Goal: Task Accomplishment & Management: Manage account settings

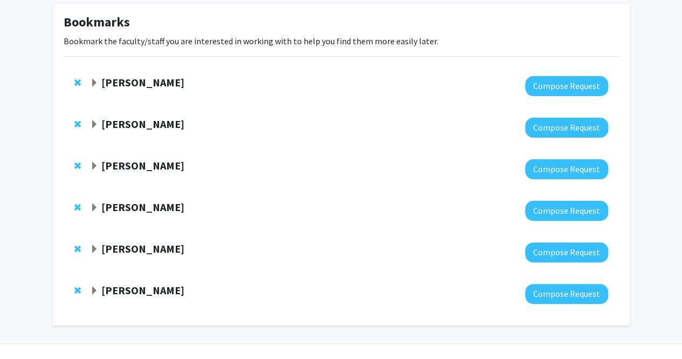
scroll to position [56, 0]
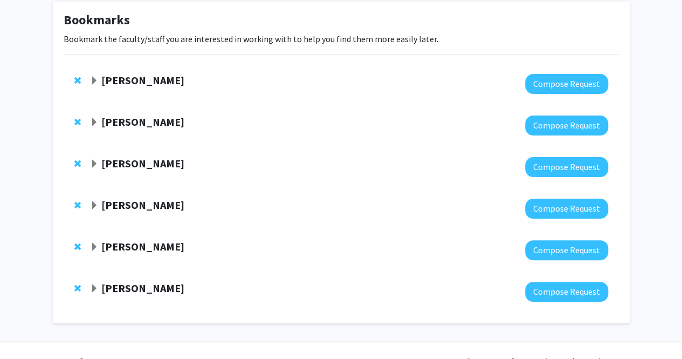
click at [167, 79] on strong "[PERSON_NAME]" at bounding box center [142, 79] width 83 height 13
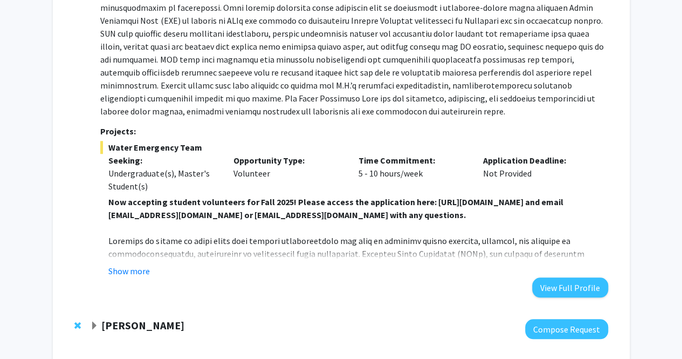
scroll to position [297, 0]
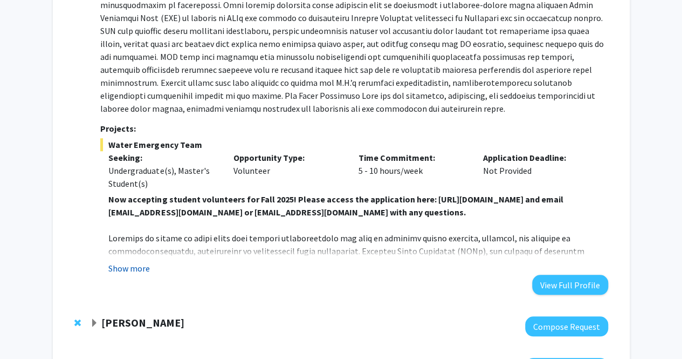
click at [136, 271] on button "Show more" at bounding box center [129, 268] width 42 height 13
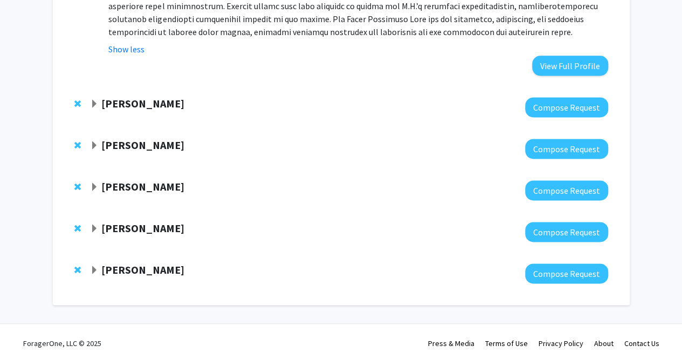
scroll to position [698, 0]
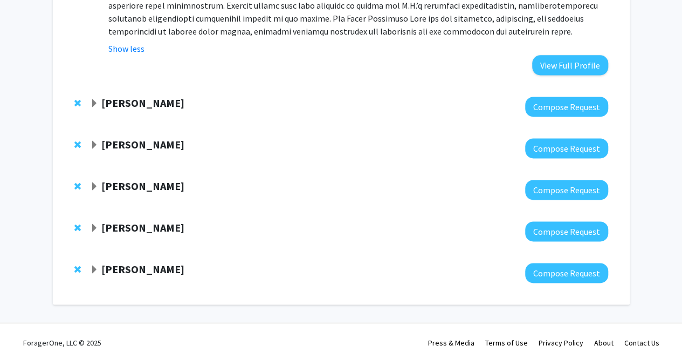
click at [132, 100] on strong "[PERSON_NAME]" at bounding box center [142, 102] width 83 height 13
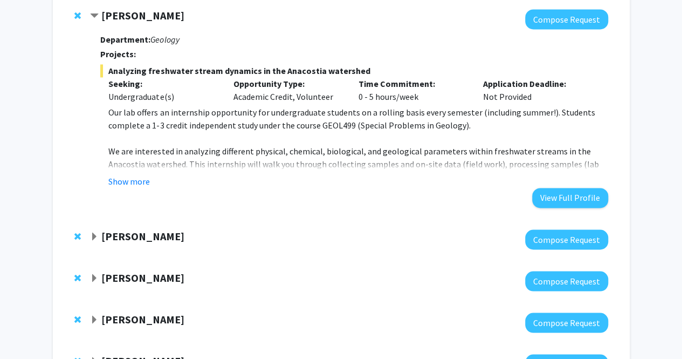
scroll to position [788, 0]
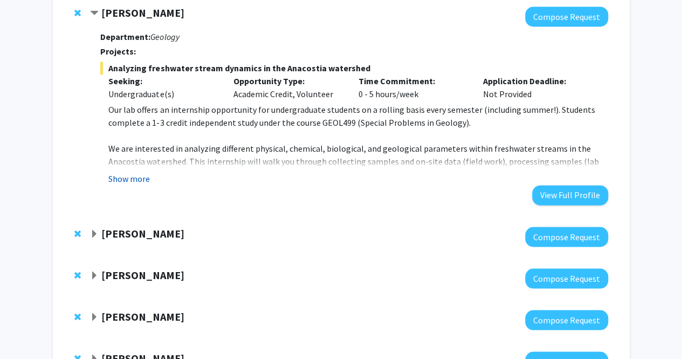
click at [125, 177] on button "Show more" at bounding box center [129, 178] width 42 height 13
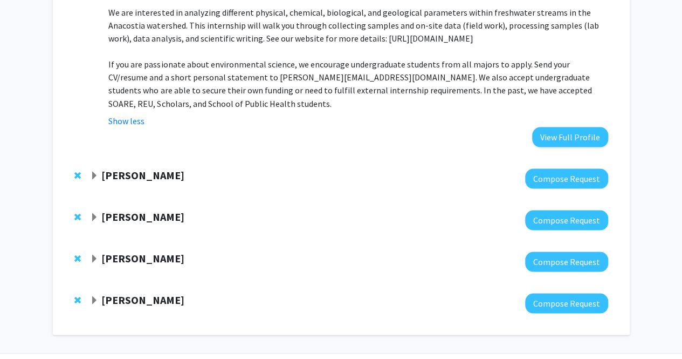
scroll to position [924, 0]
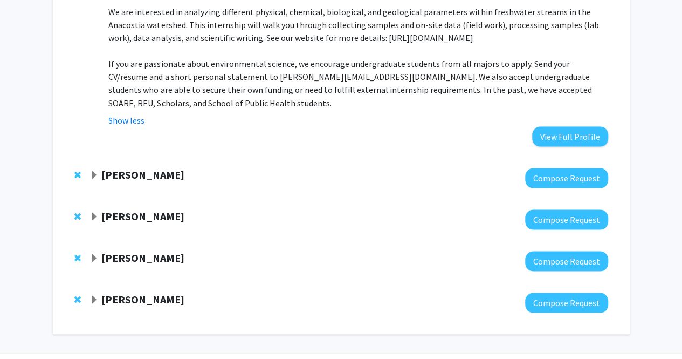
click at [144, 167] on strong "[PERSON_NAME]" at bounding box center [142, 173] width 83 height 13
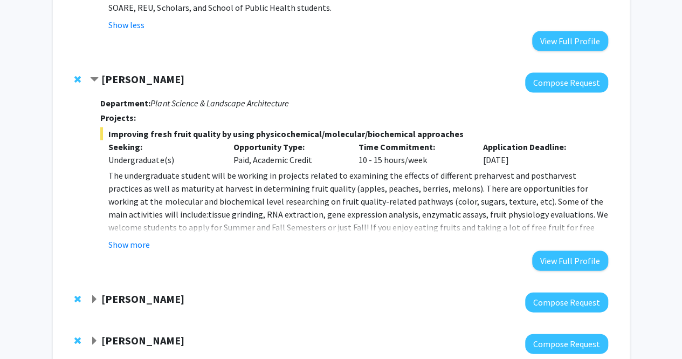
scroll to position [1027, 0]
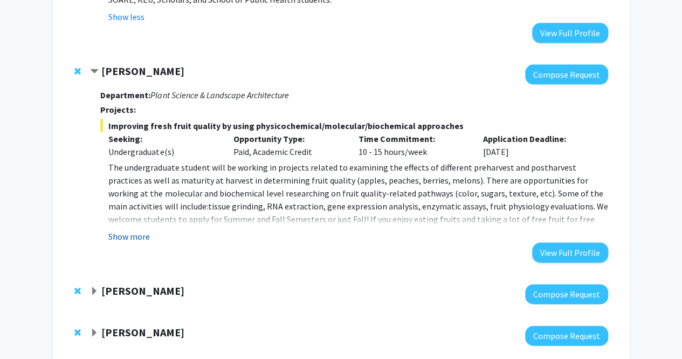
click at [141, 230] on button "Show more" at bounding box center [129, 236] width 42 height 13
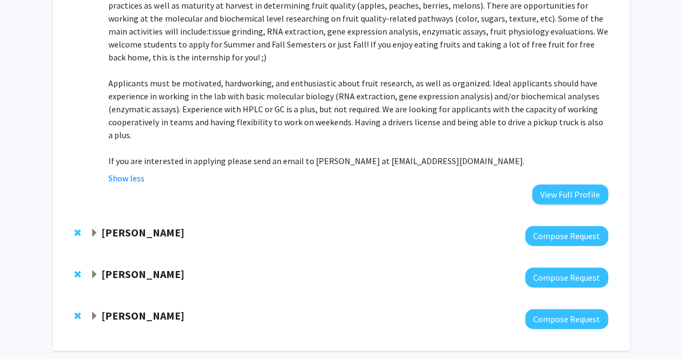
scroll to position [1237, 0]
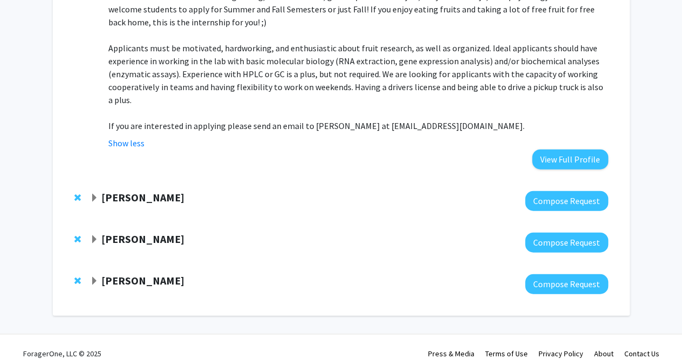
click at [158, 190] on strong "[PERSON_NAME]" at bounding box center [142, 196] width 83 height 13
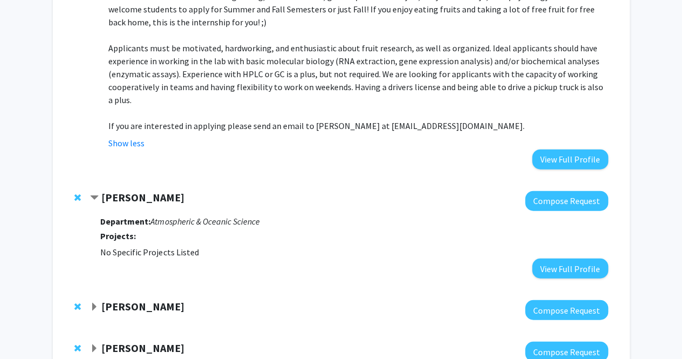
scroll to position [1305, 0]
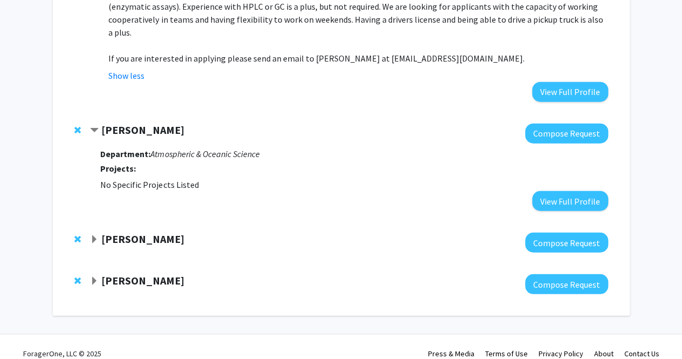
click at [128, 123] on strong "[PERSON_NAME]" at bounding box center [142, 129] width 83 height 13
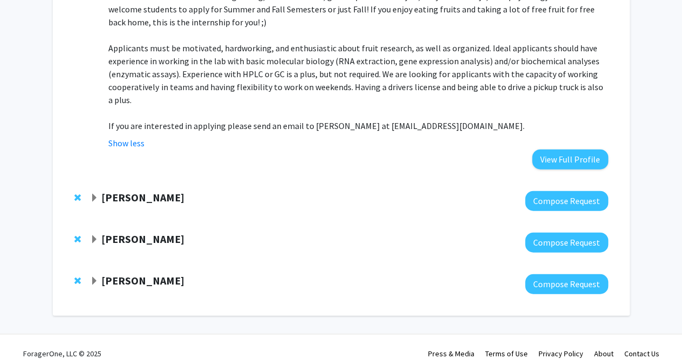
click at [142, 190] on strong "[PERSON_NAME]" at bounding box center [142, 196] width 83 height 13
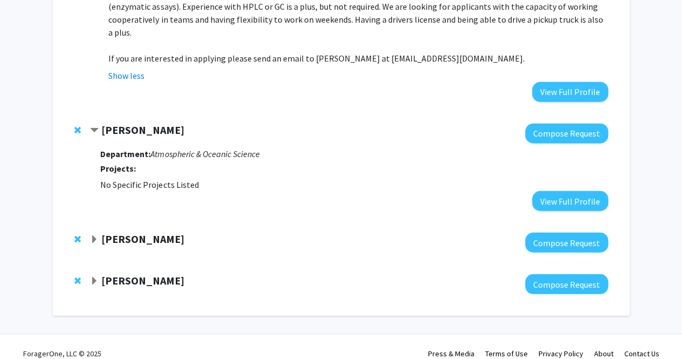
click at [140, 232] on strong "[PERSON_NAME]" at bounding box center [142, 238] width 83 height 13
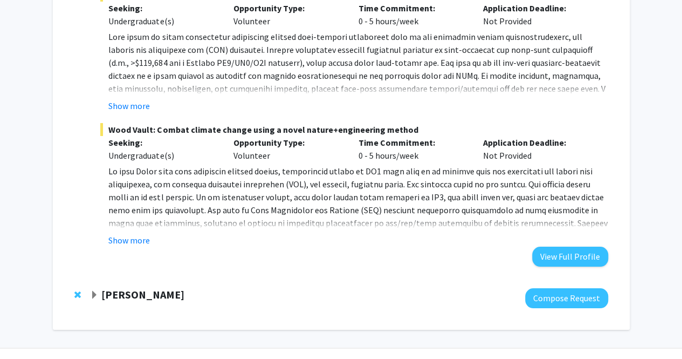
scroll to position [1832, 0]
click at [136, 234] on button "Show more" at bounding box center [129, 240] width 42 height 13
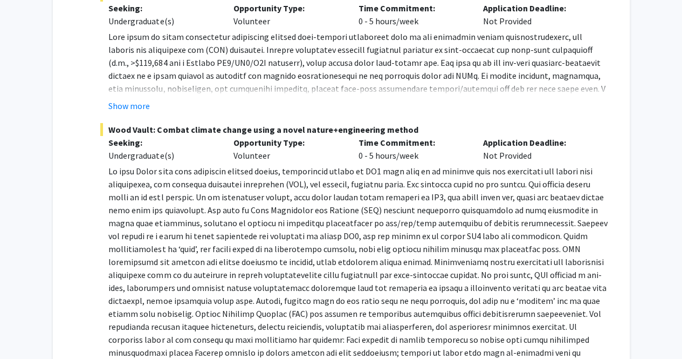
scroll to position [2027, 0]
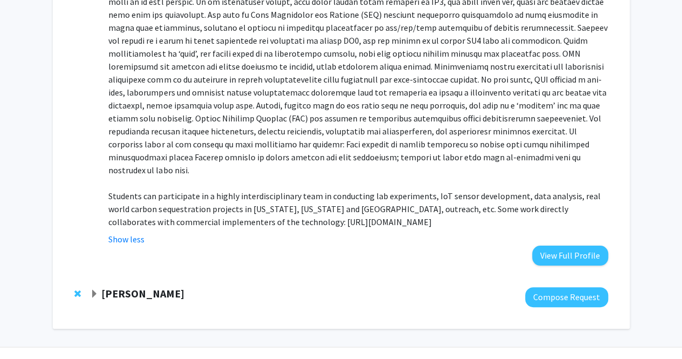
click at [152, 286] on strong "[PERSON_NAME]" at bounding box center [142, 292] width 83 height 13
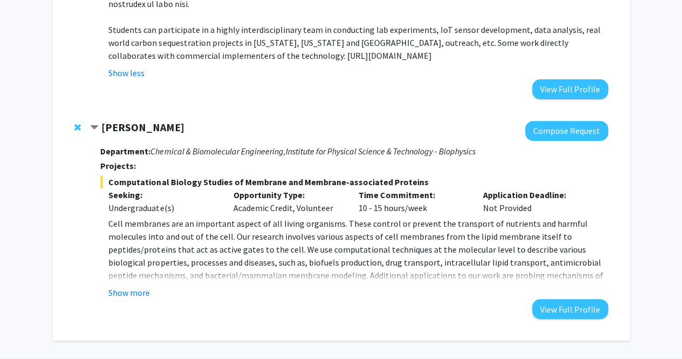
scroll to position [2201, 0]
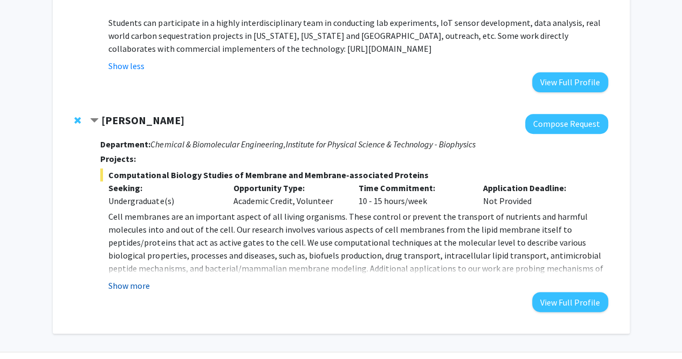
click at [133, 279] on button "Show more" at bounding box center [129, 285] width 42 height 13
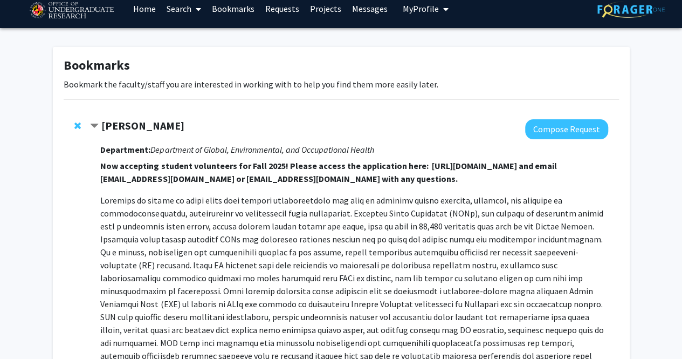
scroll to position [0, 0]
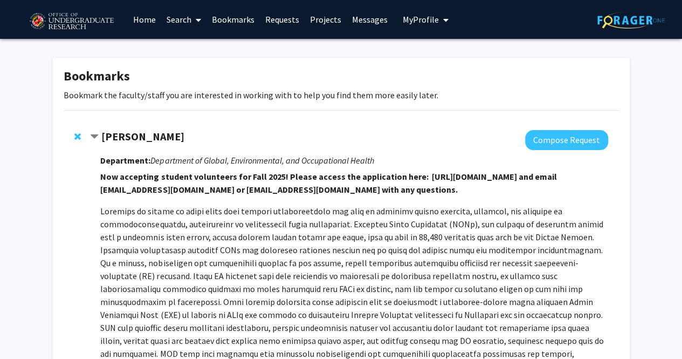
click at [183, 22] on link "Search" at bounding box center [183, 20] width 45 height 38
click at [201, 66] on span "Students" at bounding box center [194, 71] width 66 height 22
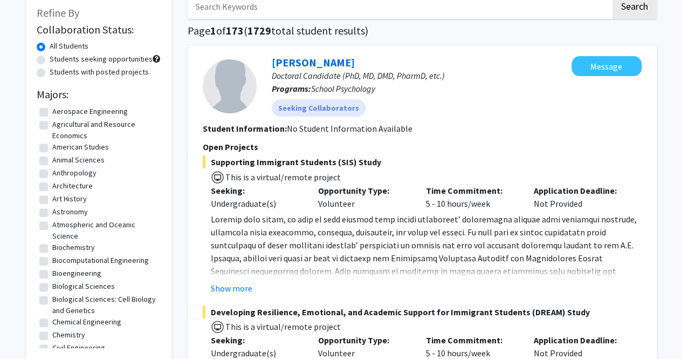
scroll to position [17, 0]
click at [52, 157] on label "Animal Sciences" at bounding box center [78, 158] width 52 height 11
click at [52, 157] on input "Animal Sciences" at bounding box center [55, 156] width 7 height 7
checkbox input "true"
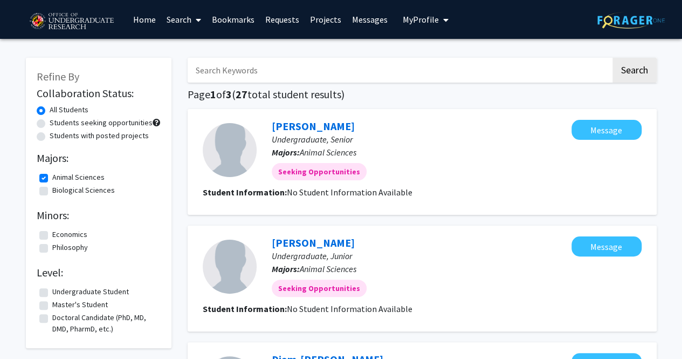
click at [419, 21] on span "My Profile" at bounding box center [421, 19] width 36 height 11
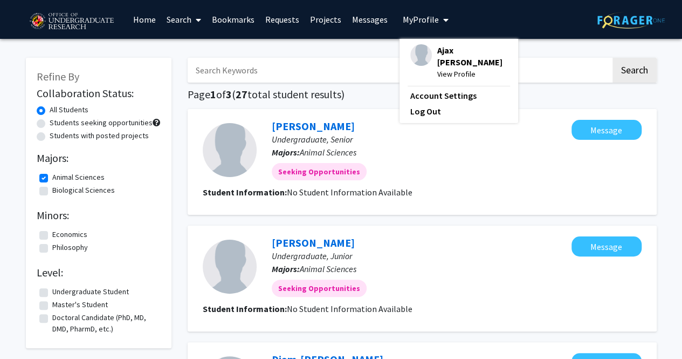
click at [438, 68] on span "View Profile" at bounding box center [473, 74] width 70 height 12
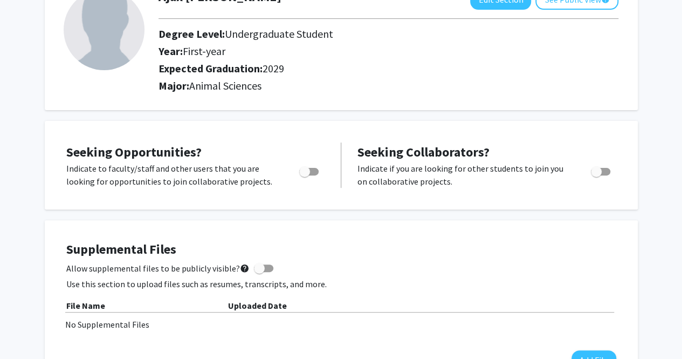
scroll to position [83, 0]
click at [314, 168] on span "Toggle" at bounding box center [308, 171] width 19 height 8
click at [305, 175] on input "Are you actively seeking opportunities?" at bounding box center [304, 175] width 1 height 1
checkbox input "true"
click at [603, 171] on span "Toggle" at bounding box center [600, 171] width 19 height 8
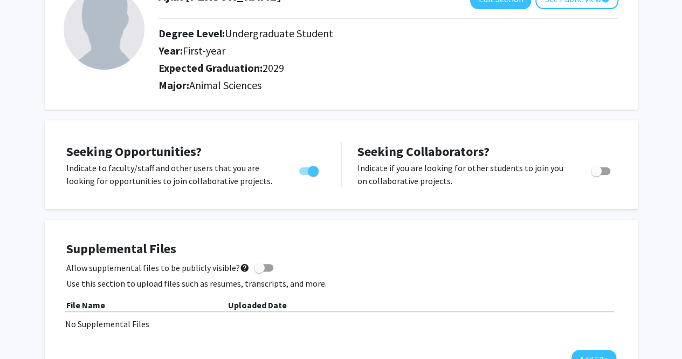
click at [597, 175] on input "Would you like to receive other student requests to work with you?" at bounding box center [596, 175] width 1 height 1
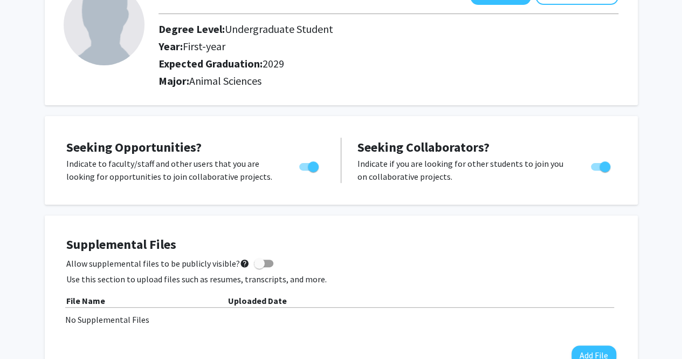
scroll to position [90, 0]
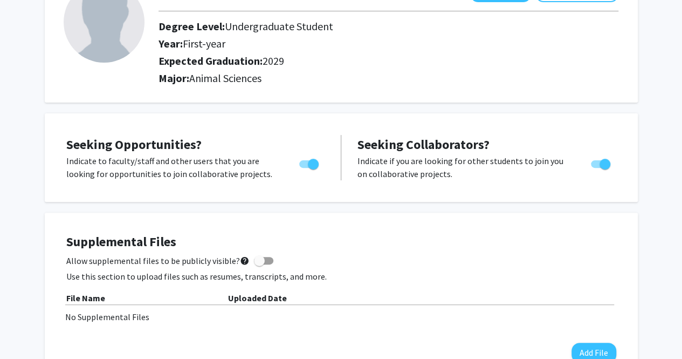
click at [599, 163] on span "Toggle" at bounding box center [600, 164] width 19 height 8
click at [597, 168] on input "Would you like to receive other student requests to work with you?" at bounding box center [596, 168] width 1 height 1
checkbox input "false"
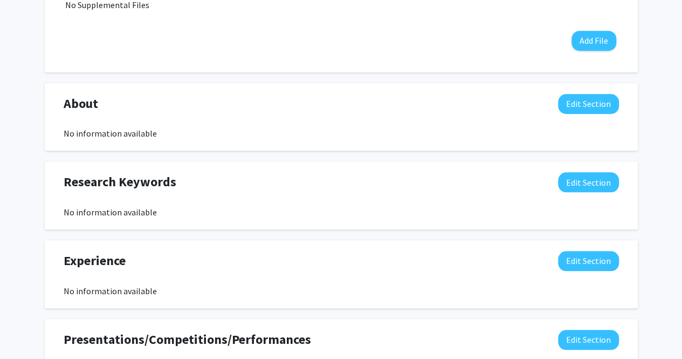
scroll to position [399, 0]
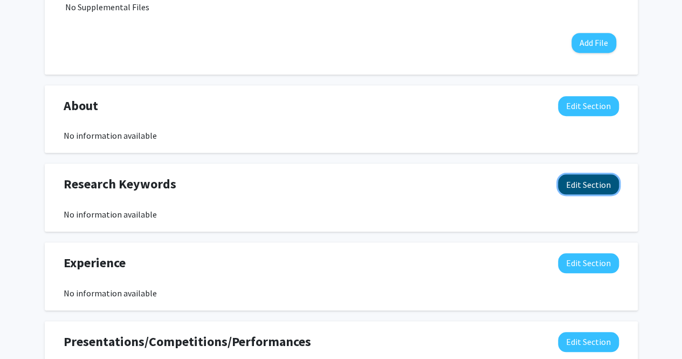
click at [585, 193] on button "Edit Section" at bounding box center [588, 184] width 61 height 20
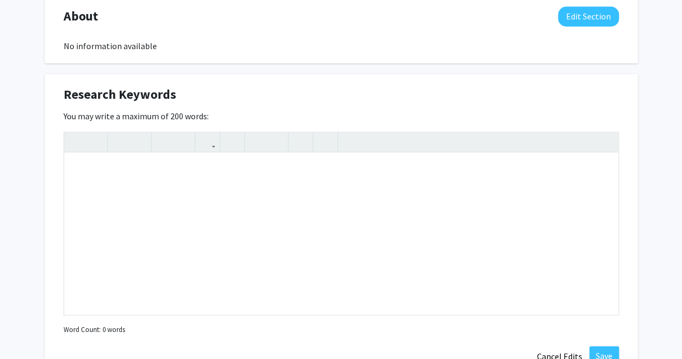
scroll to position [490, 0]
click at [441, 185] on div "Note to users with screen readers: Please deactivate our accessibility plugin f…" at bounding box center [341, 233] width 555 height 162
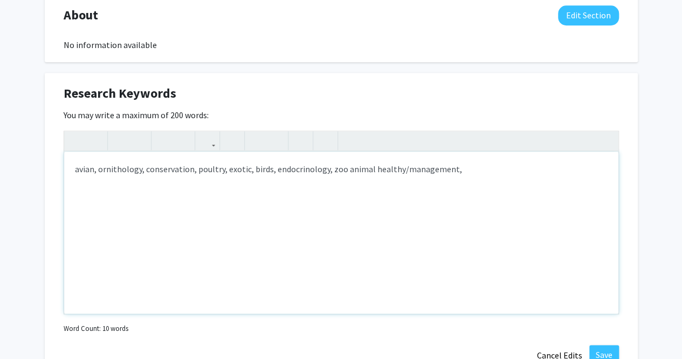
click at [274, 172] on div "avian, ornithology, conservation, poultry, exotic, birds, endocrinology, zoo an…" at bounding box center [341, 233] width 555 height 162
click at [272, 171] on div "avian, ornithology, conservation, poultry, exotic, birds, endocrinology, zoo an…" at bounding box center [341, 233] width 555 height 162
click at [395, 169] on div "avian, ornithology, conservation, poultry, exotic, birds, endocrinology, zoo an…" at bounding box center [341, 233] width 555 height 162
click at [462, 172] on div "avian, ornithology, conservation, poultry, exotic, birds, endocrinology, zoo an…" at bounding box center [341, 233] width 555 height 162
click at [161, 171] on div "avian, ornithology, conservation, poultry, exotic, birds, endocrinology, zoo an…" at bounding box center [341, 233] width 555 height 162
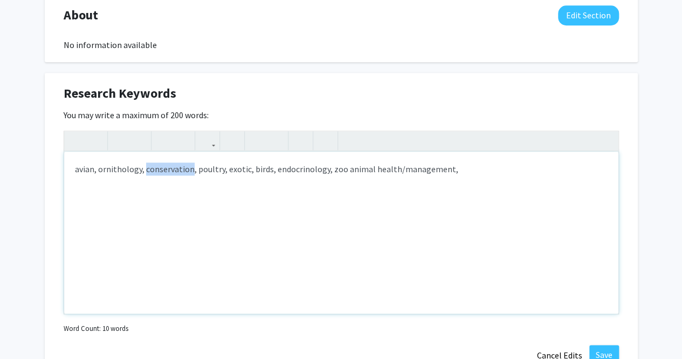
click at [161, 171] on div "avian, ornithology, conservation, poultry, exotic, birds, endocrinology, zoo an…" at bounding box center [341, 233] width 555 height 162
click at [275, 170] on div "avian, ornithology, conservation, poultry, exotic, birds, endocrinology, zoo an…" at bounding box center [341, 233] width 555 height 162
click at [177, 168] on div "avian, ornithology, conservation, poultry, exotic, birds, endocrinology, zoo an…" at bounding box center [341, 233] width 555 height 162
click at [185, 170] on div "avian, ornithology, poultry, exotic, birds, endocrinology, zoo animal health/ma…" at bounding box center [341, 233] width 555 height 162
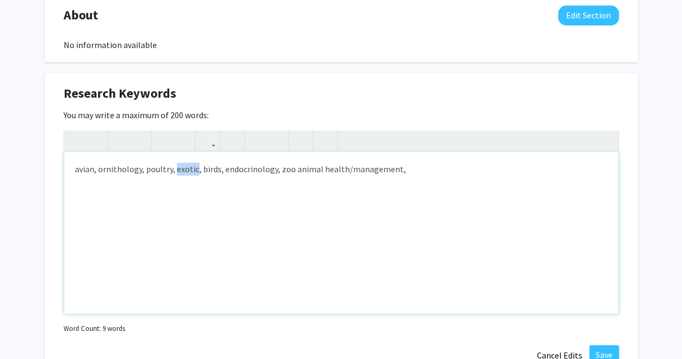
click at [185, 170] on div "avian, ornithology, poultry, exotic, birds, endocrinology, zoo animal health/ma…" at bounding box center [341, 233] width 555 height 162
click at [196, 170] on div "avian, ornithology, poultry, birds, endocrinology, zoo animal health/management," at bounding box center [341, 233] width 555 height 162
click at [456, 170] on div "avian, ornithology, poultry, birds, conservation, endocrinology, zoo animal hea…" at bounding box center [341, 233] width 555 height 162
type textarea "avian, ornithology, poultry, birds, conservation, endocrinology, zoo animal hea…"
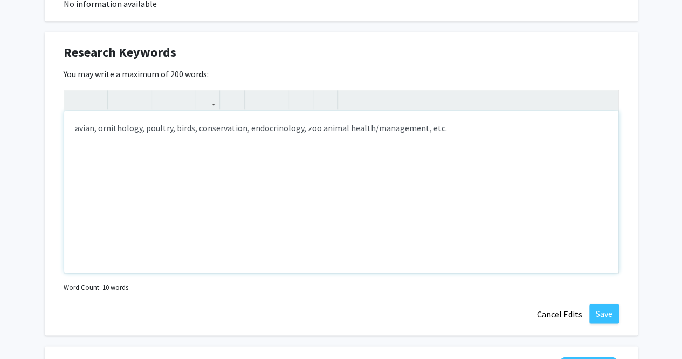
scroll to position [536, 0]
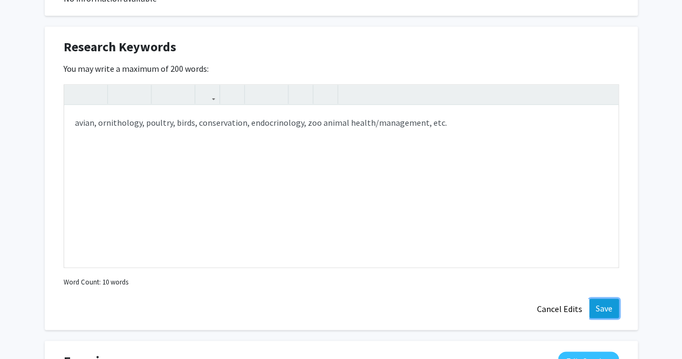
click at [601, 307] on button "Save" at bounding box center [605, 307] width 30 height 19
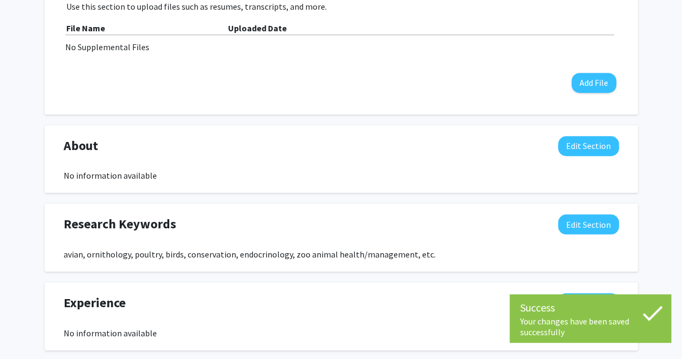
scroll to position [347, 0]
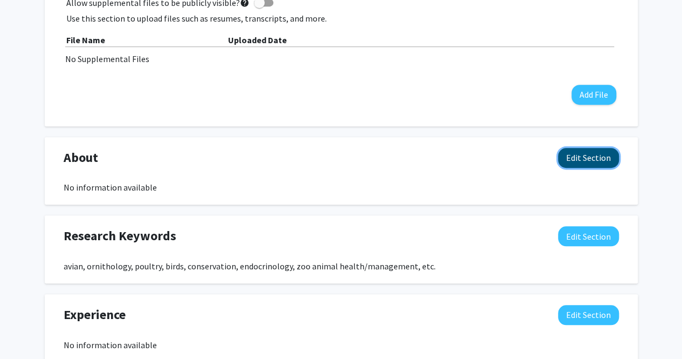
click at [595, 153] on button "Edit Section" at bounding box center [588, 158] width 61 height 20
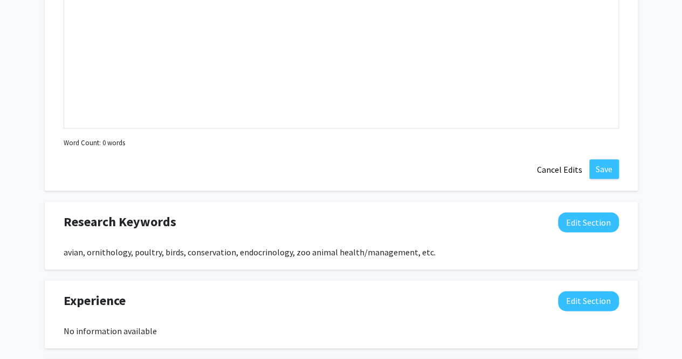
scroll to position [604, 0]
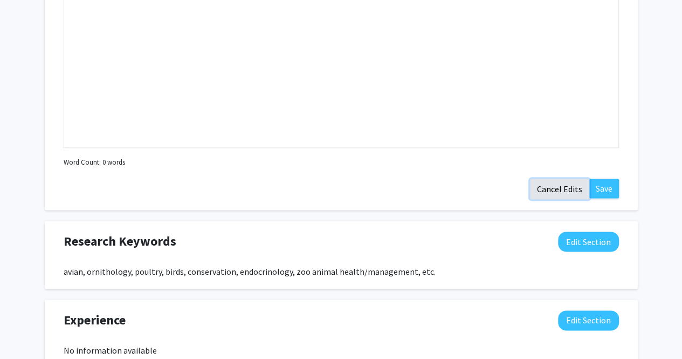
click at [563, 186] on button "Cancel Edits" at bounding box center [559, 189] width 59 height 21
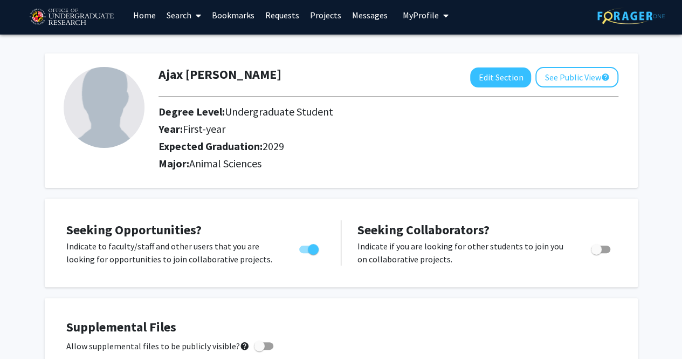
scroll to position [0, 0]
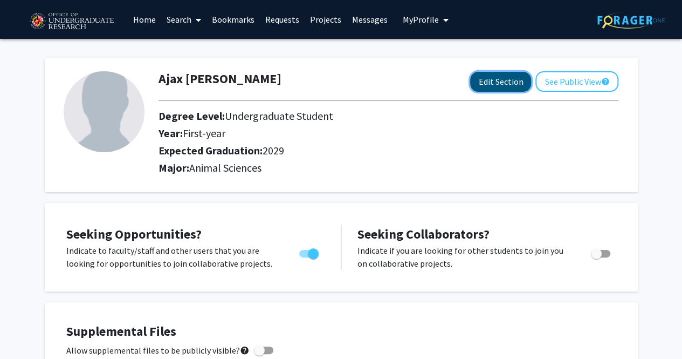
click at [489, 80] on button "Edit Section" at bounding box center [500, 82] width 61 height 20
select select "first-year"
select select "2029"
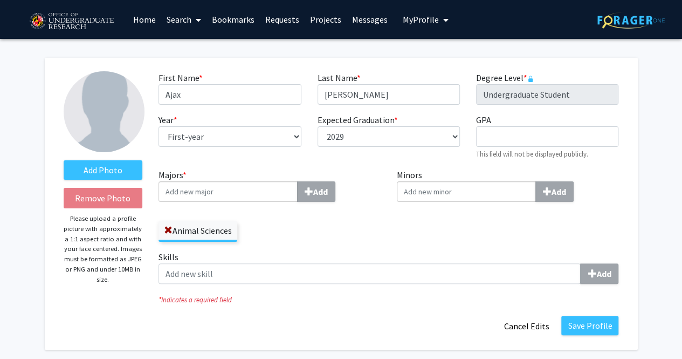
click at [103, 127] on img at bounding box center [104, 111] width 81 height 81
click at [95, 168] on label "Add Photo" at bounding box center [103, 169] width 79 height 19
click at [0, 0] on input "Add Photo" at bounding box center [0, 0] width 0 height 0
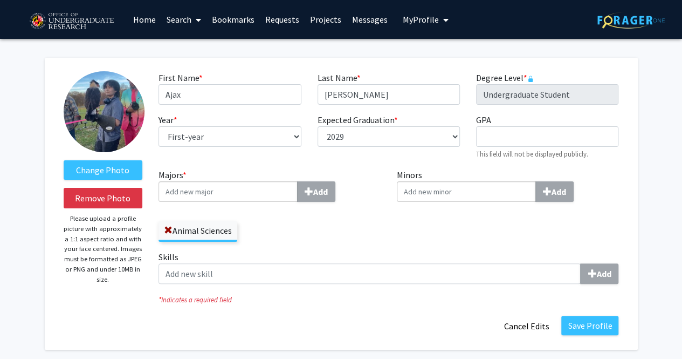
click at [115, 109] on img at bounding box center [104, 111] width 81 height 81
click at [281, 192] on input "Majors * Add" at bounding box center [228, 191] width 139 height 21
click at [269, 157] on div "Year * required --- First-year Sophomore Junior Senior Postbaccalaureate Certif…" at bounding box center [230, 136] width 159 height 46
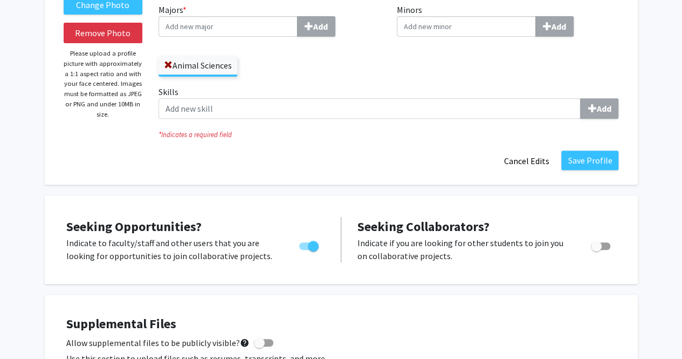
scroll to position [167, 0]
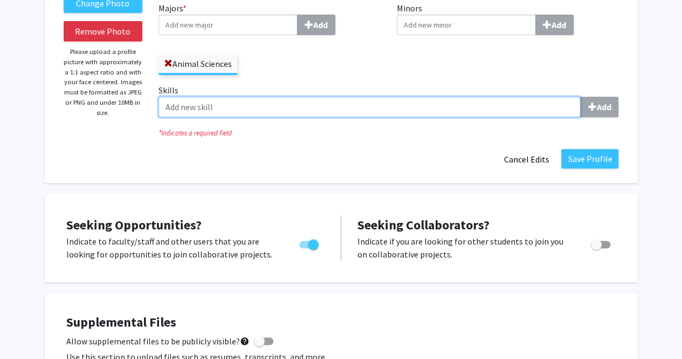
click at [282, 108] on input "Skills Add" at bounding box center [370, 107] width 422 height 21
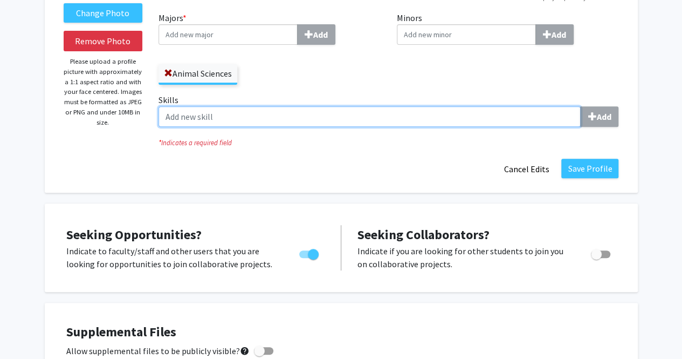
click at [388, 116] on input "Skills Add" at bounding box center [370, 116] width 422 height 21
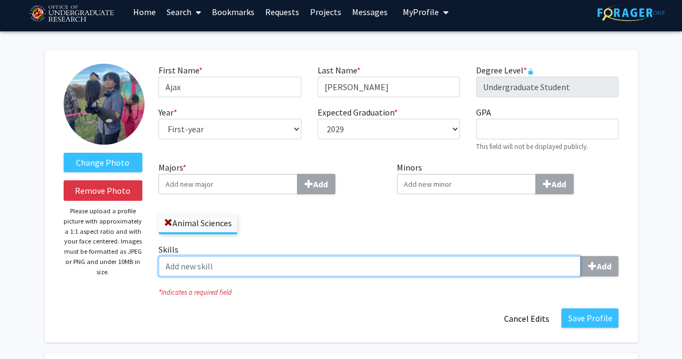
scroll to position [0, 0]
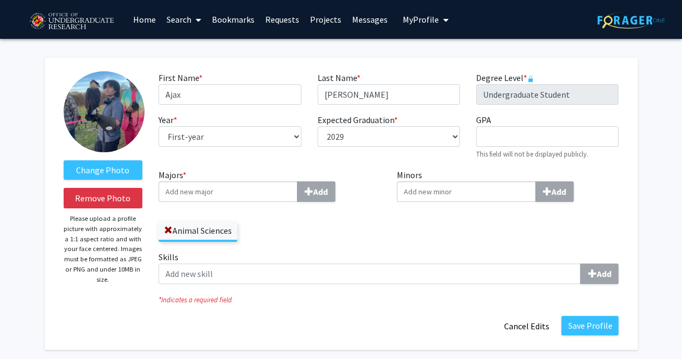
click at [120, 107] on img at bounding box center [104, 111] width 81 height 81
click at [87, 167] on label "Change Photo" at bounding box center [103, 169] width 79 height 19
click at [0, 0] on input "Change Photo" at bounding box center [0, 0] width 0 height 0
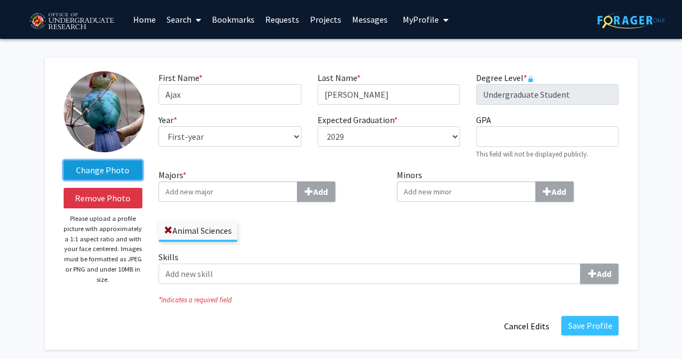
click at [98, 169] on label "Change Photo" at bounding box center [103, 169] width 79 height 19
click at [0, 0] on input "Change Photo" at bounding box center [0, 0] width 0 height 0
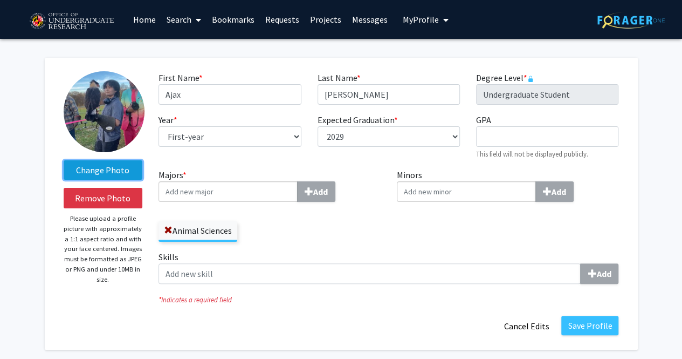
click at [101, 161] on label "Change Photo" at bounding box center [103, 169] width 79 height 19
click at [0, 0] on input "Change Photo" at bounding box center [0, 0] width 0 height 0
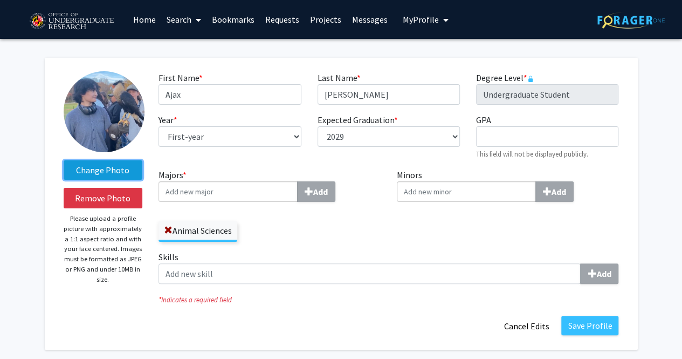
click at [115, 167] on label "Change Photo" at bounding box center [103, 169] width 79 height 19
click at [0, 0] on input "Change Photo" at bounding box center [0, 0] width 0 height 0
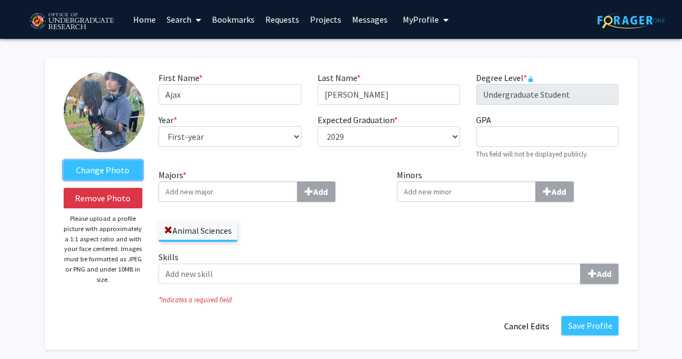
scroll to position [27, 0]
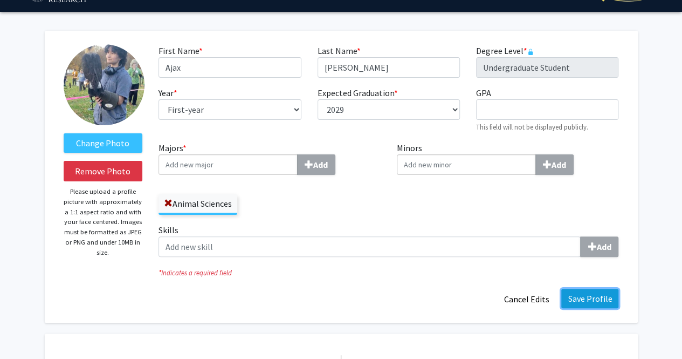
click at [587, 298] on button "Save Profile" at bounding box center [590, 298] width 57 height 19
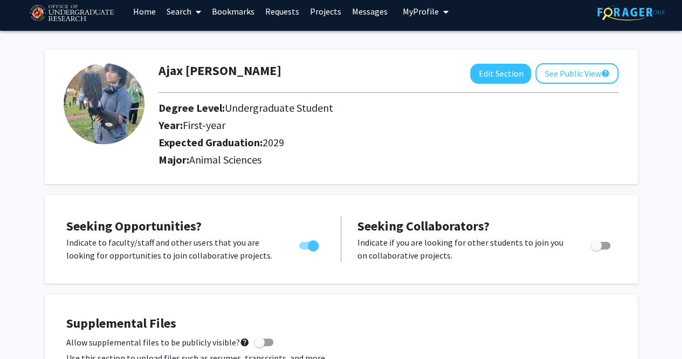
scroll to position [12, 0]
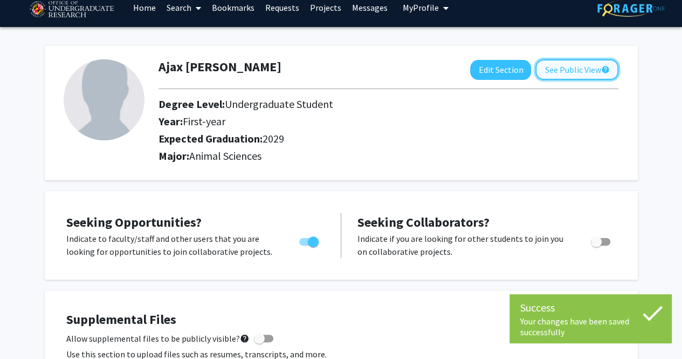
click at [570, 72] on button "See Public View help" at bounding box center [577, 69] width 83 height 21
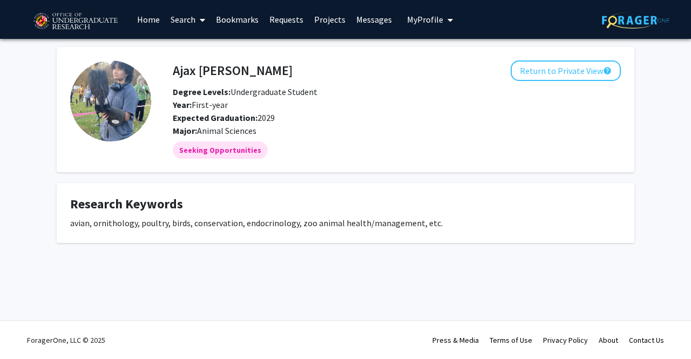
click at [147, 22] on link "Home" at bounding box center [148, 20] width 33 height 38
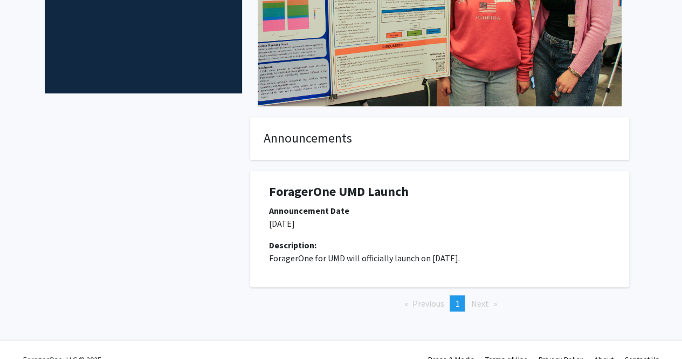
scroll to position [189, 0]
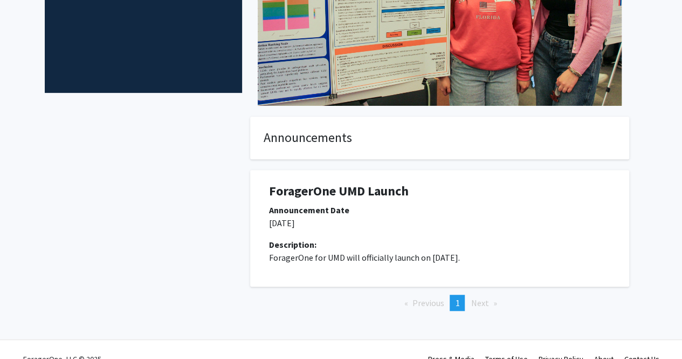
click at [352, 193] on h1 "ForagerOne UMD Launch" at bounding box center [440, 191] width 342 height 16
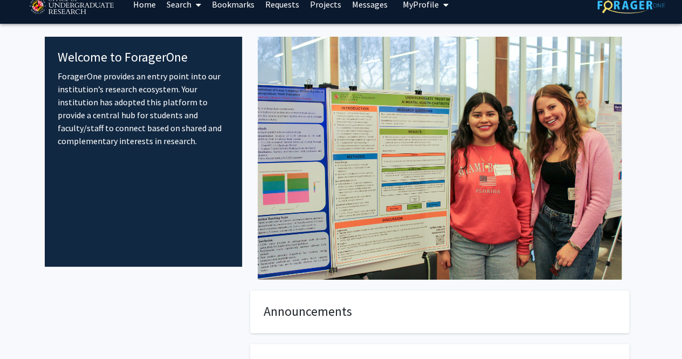
scroll to position [0, 0]
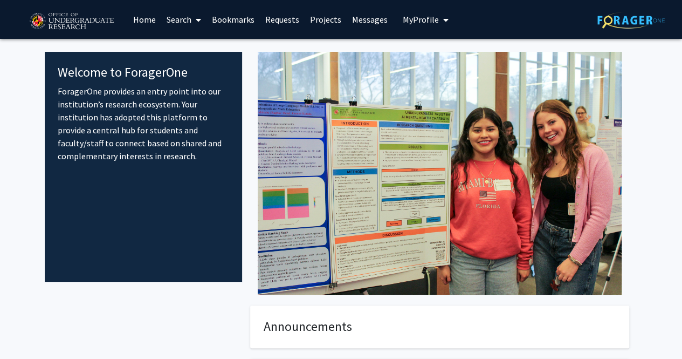
click at [173, 22] on link "Search" at bounding box center [183, 20] width 45 height 38
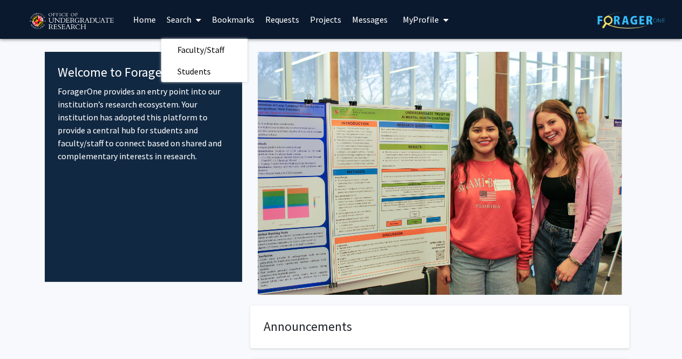
click at [219, 18] on link "Bookmarks" at bounding box center [233, 20] width 53 height 38
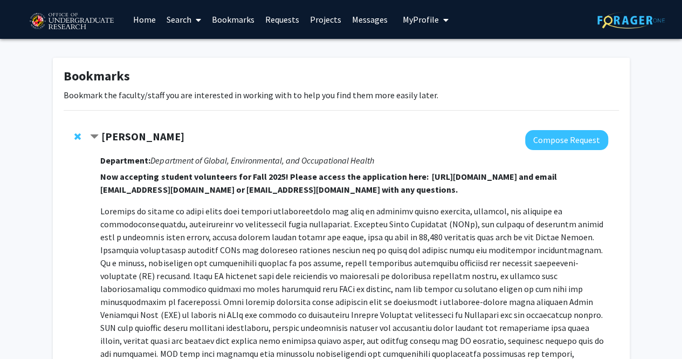
click at [288, 21] on link "Requests" at bounding box center [282, 20] width 45 height 38
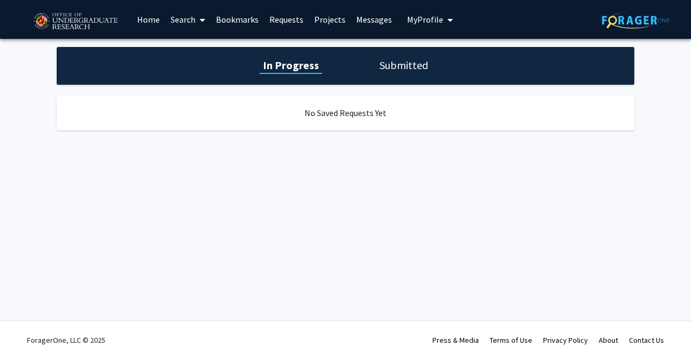
click at [334, 21] on link "Projects" at bounding box center [330, 20] width 42 height 38
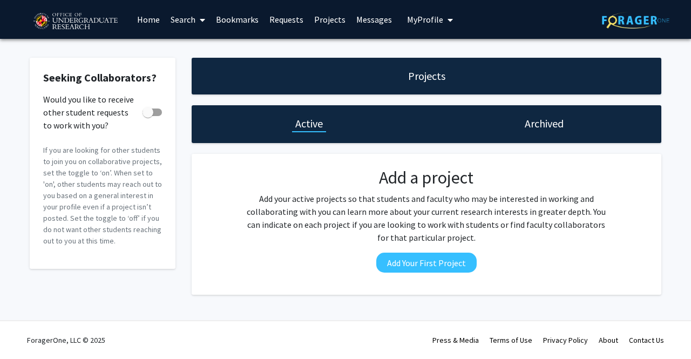
click at [364, 17] on link "Messages" at bounding box center [374, 20] width 46 height 38
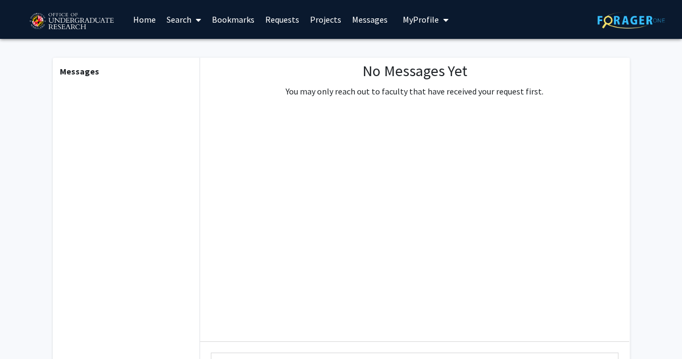
click at [404, 17] on span "My Profile" at bounding box center [421, 19] width 36 height 11
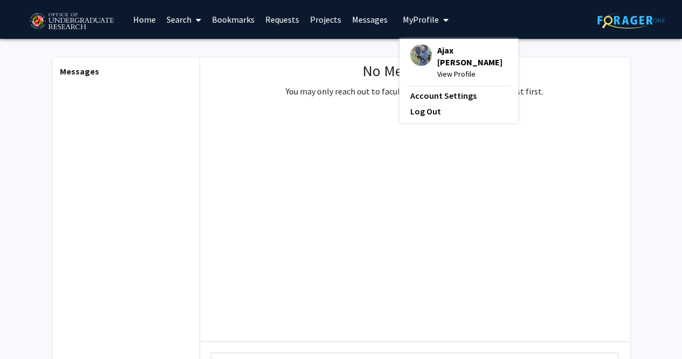
click at [349, 81] on div "No Messages Yet You may only reach out to faculty that have received your reque…" at bounding box center [415, 84] width 258 height 44
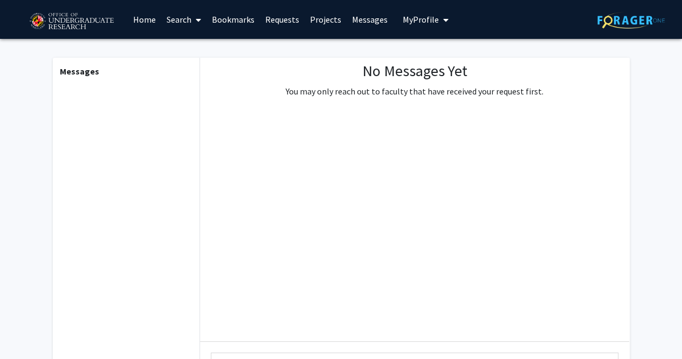
click at [638, 17] on img at bounding box center [631, 20] width 67 height 17
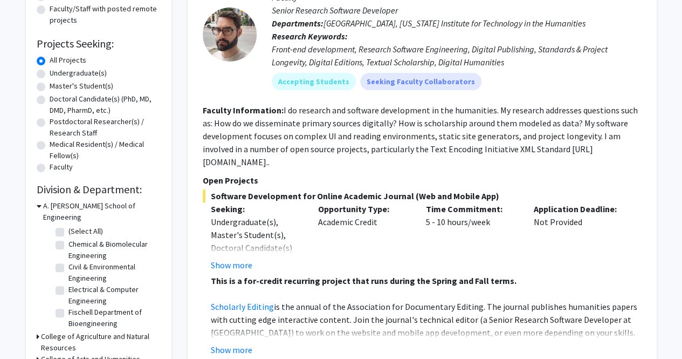
scroll to position [147, 0]
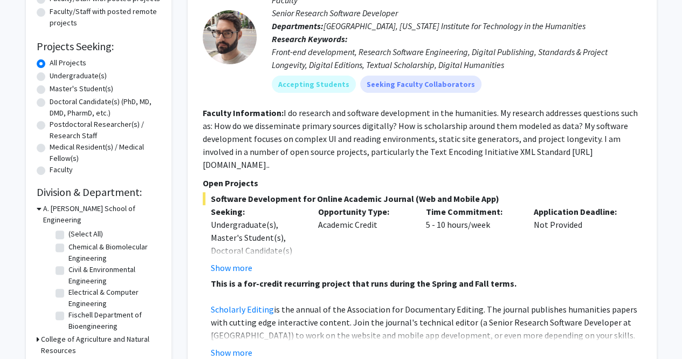
drag, startPoint x: 53, startPoint y: 73, endPoint x: 44, endPoint y: 75, distance: 9.4
click at [50, 75] on label "Undergraduate(s)" at bounding box center [78, 75] width 57 height 11
click at [50, 75] on input "Undergraduate(s)" at bounding box center [53, 73] width 7 height 7
radio input "true"
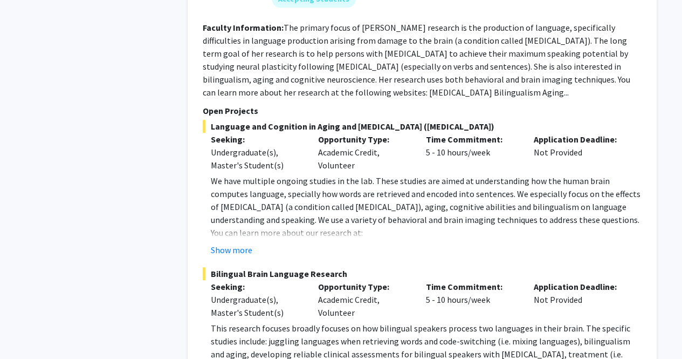
scroll to position [2286, 0]
click at [247, 243] on button "Show more" at bounding box center [232, 249] width 42 height 13
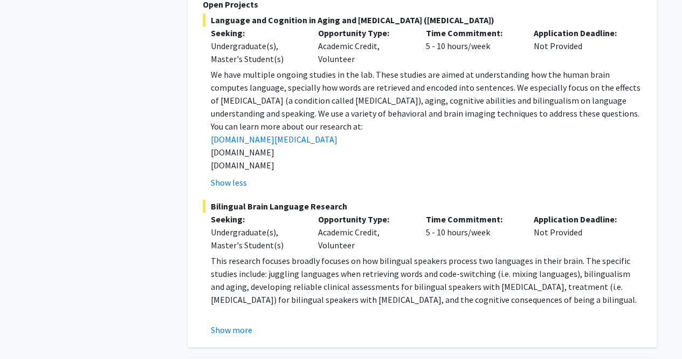
scroll to position [2401, 0]
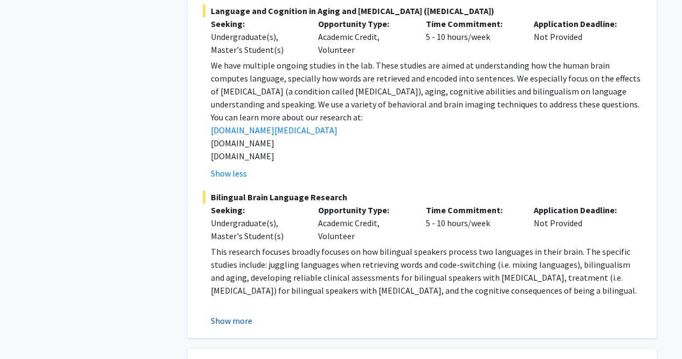
click at [231, 314] on button "Show more" at bounding box center [232, 320] width 42 height 13
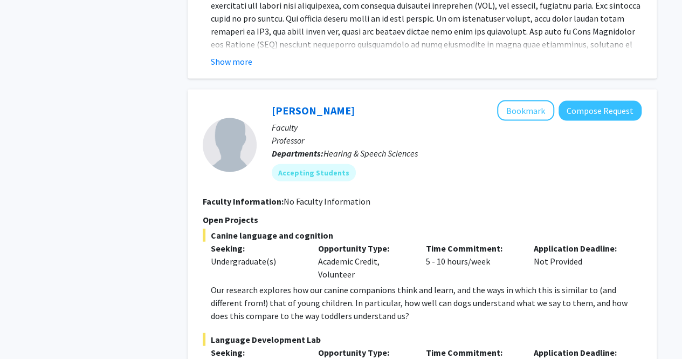
scroll to position [3198, 0]
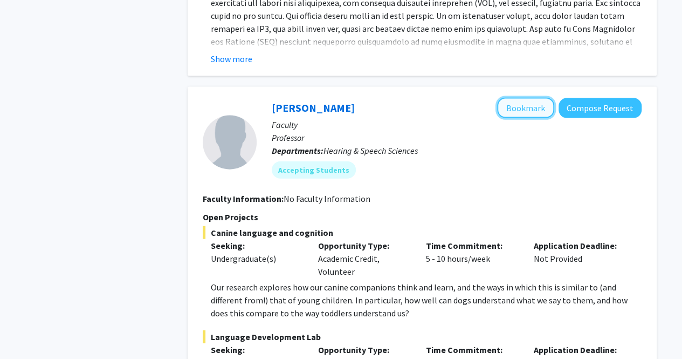
click at [522, 98] on button "Bookmark" at bounding box center [525, 108] width 57 height 21
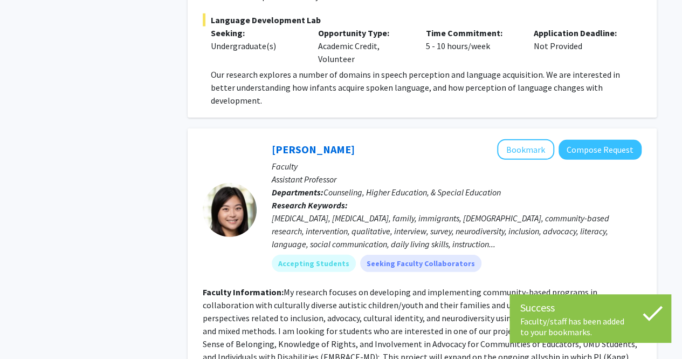
scroll to position [3515, 0]
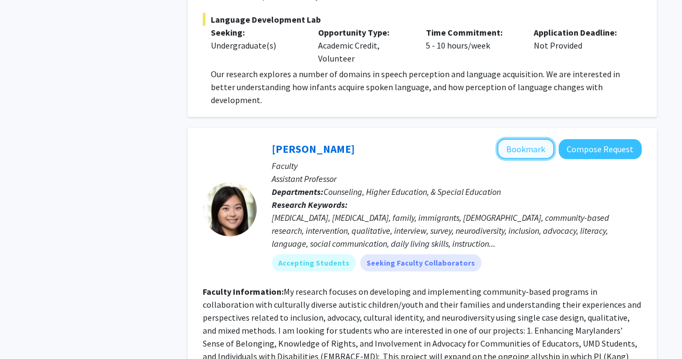
click at [513, 139] on button "Bookmark" at bounding box center [525, 149] width 57 height 21
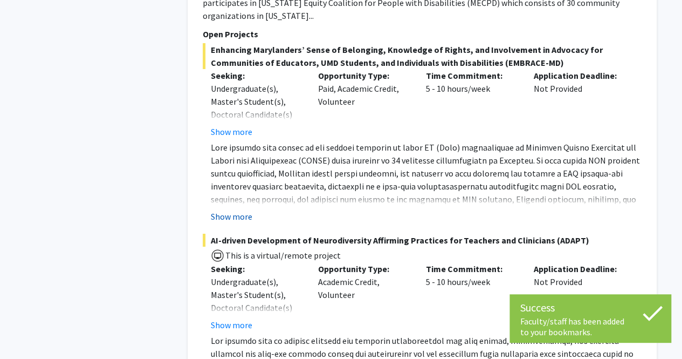
scroll to position [3893, 0]
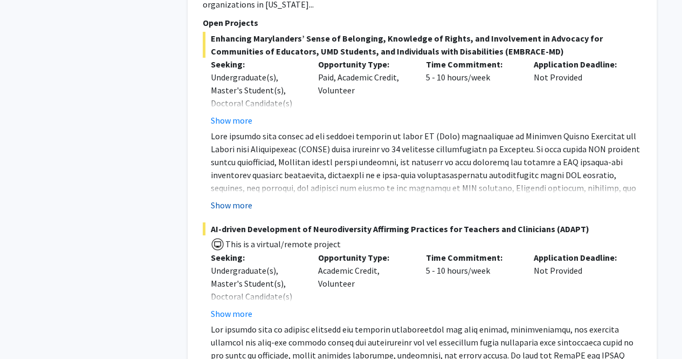
click at [235, 199] on button "Show more" at bounding box center [232, 205] width 42 height 13
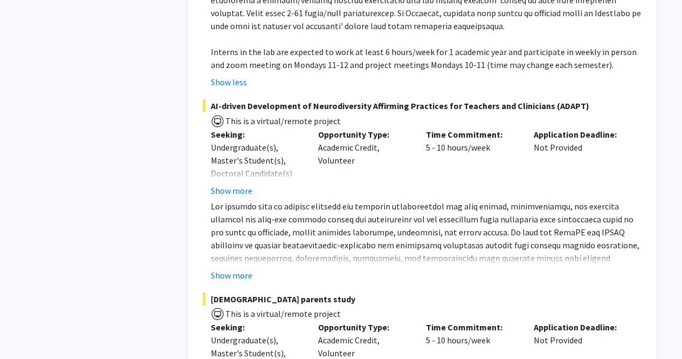
scroll to position [4144, 0]
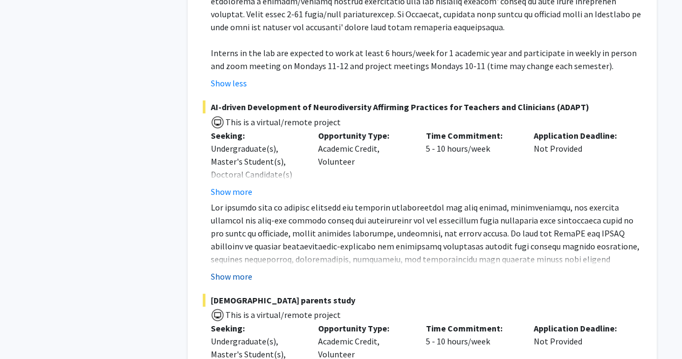
click at [226, 270] on button "Show more" at bounding box center [232, 276] width 42 height 13
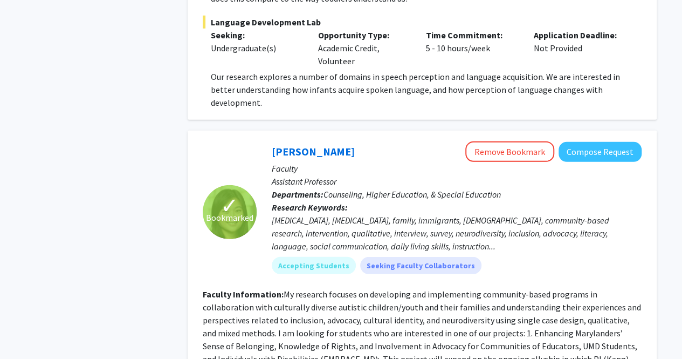
scroll to position [3511, 0]
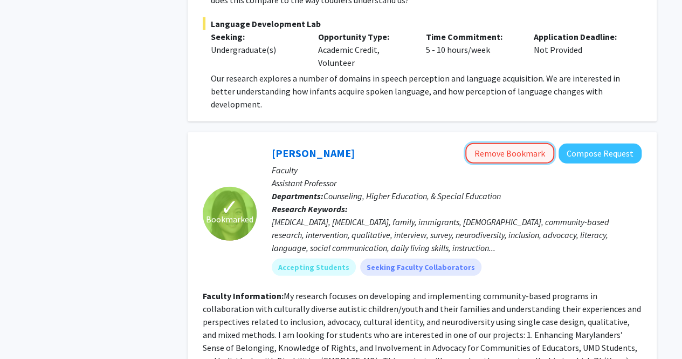
click at [506, 143] on button "Remove Bookmark" at bounding box center [510, 153] width 89 height 21
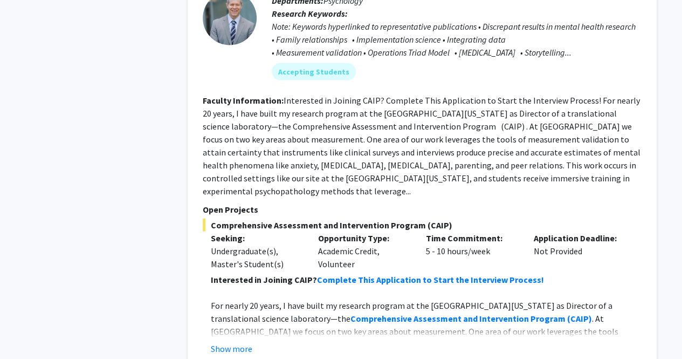
scroll to position [5279, 0]
click at [224, 340] on button "Show more" at bounding box center [232, 348] width 42 height 13
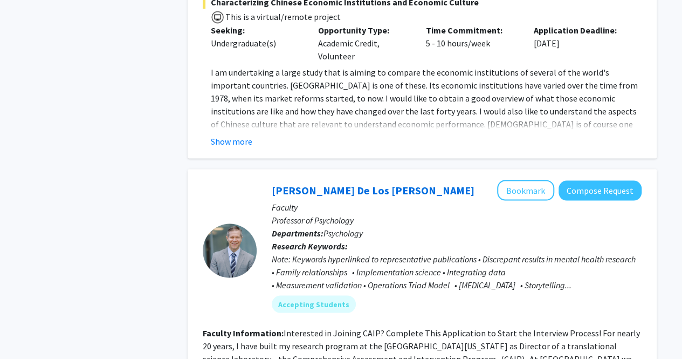
scroll to position [5045, 0]
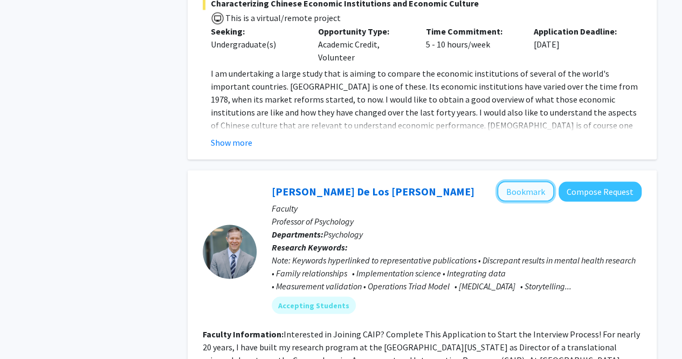
click at [522, 181] on button "Bookmark" at bounding box center [525, 191] width 57 height 21
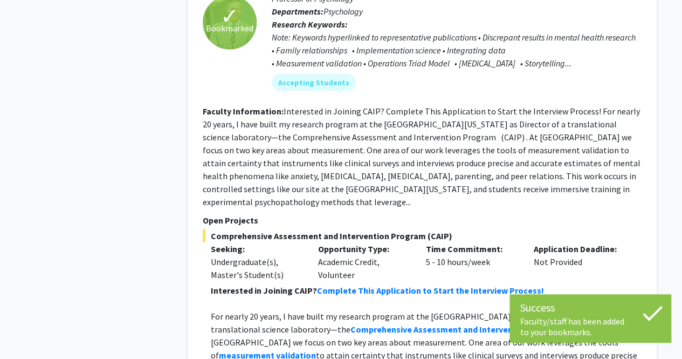
scroll to position [5275, 0]
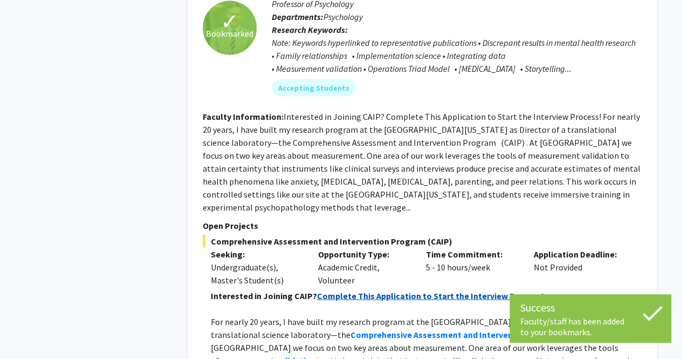
click at [371, 290] on strong "Complete This Application to Start the Interview Process!" at bounding box center [430, 295] width 227 height 11
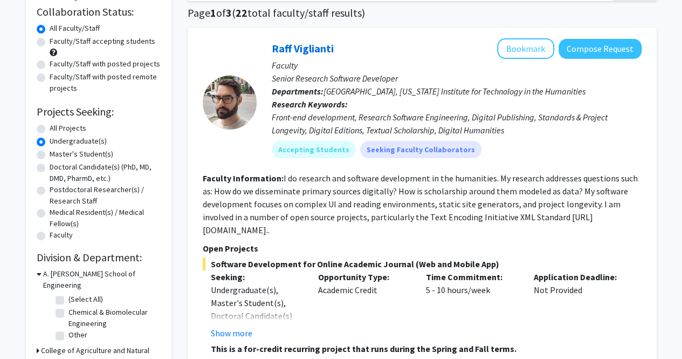
scroll to position [0, 0]
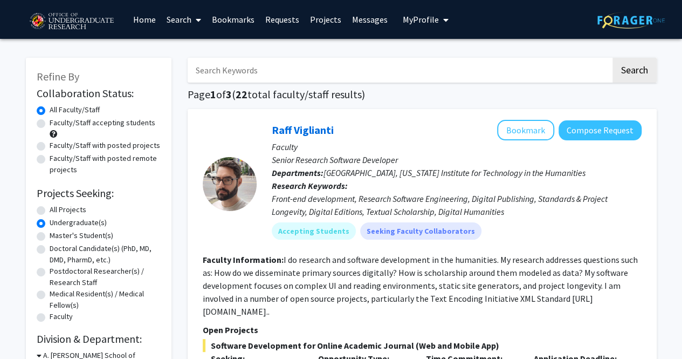
click at [439, 12] on span "My profile dropdown to access profile and logout" at bounding box center [444, 20] width 10 height 38
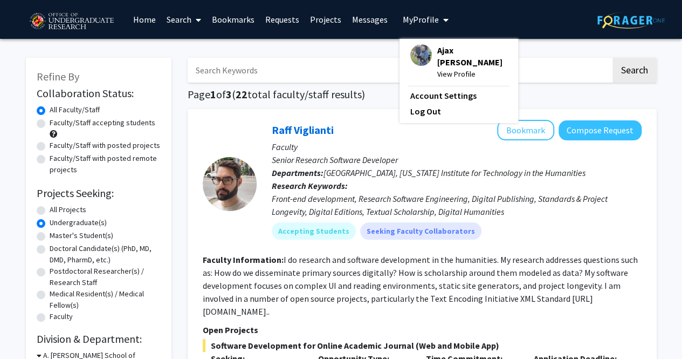
click at [441, 53] on span "Ajax [PERSON_NAME]" at bounding box center [473, 56] width 70 height 24
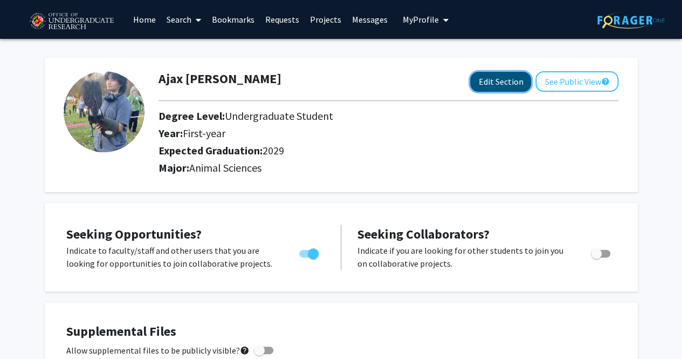
click at [514, 79] on button "Edit Section" at bounding box center [500, 82] width 61 height 20
select select "first-year"
select select "2029"
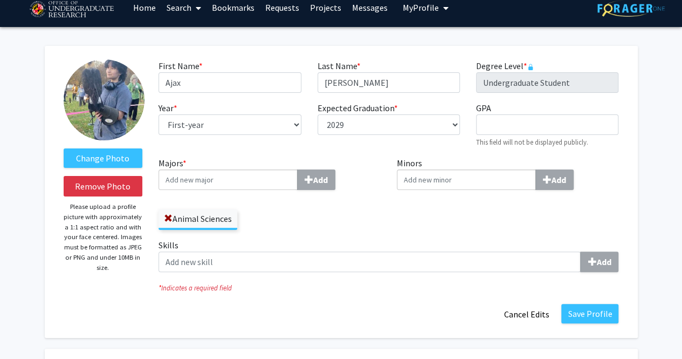
scroll to position [11, 0]
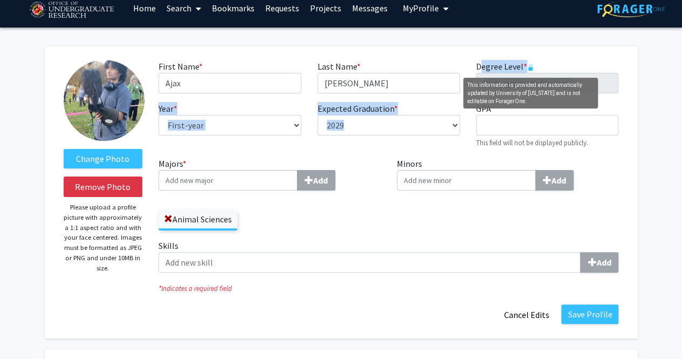
drag, startPoint x: 532, startPoint y: 66, endPoint x: 512, endPoint y: 120, distance: 57.0
click at [512, 120] on div "First Name * required Ajax Last Name * required [PERSON_NAME] Degree Level * re…" at bounding box center [389, 108] width 476 height 97
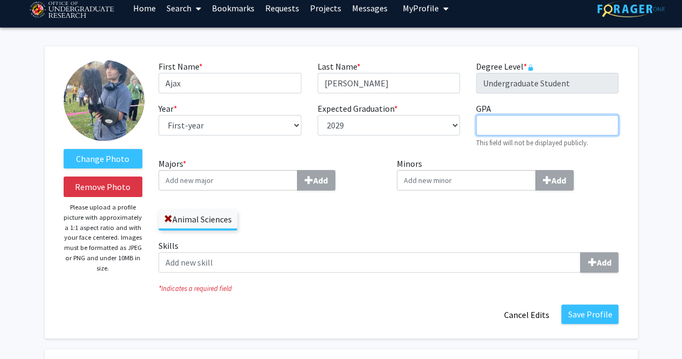
click at [510, 121] on input "GPA required" at bounding box center [547, 125] width 142 height 21
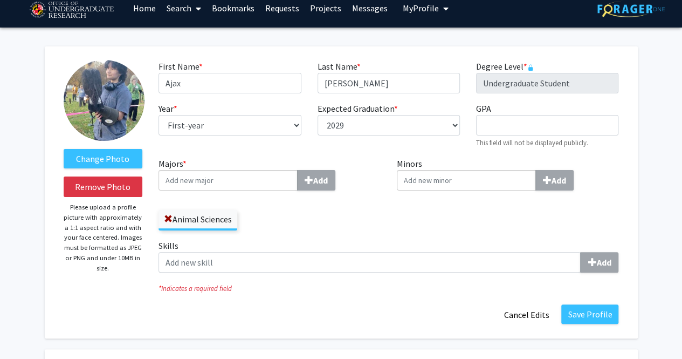
click at [481, 101] on div "First Name * required Ajax Last Name * required [PERSON_NAME] Degree Level * re…" at bounding box center [389, 108] width 476 height 97
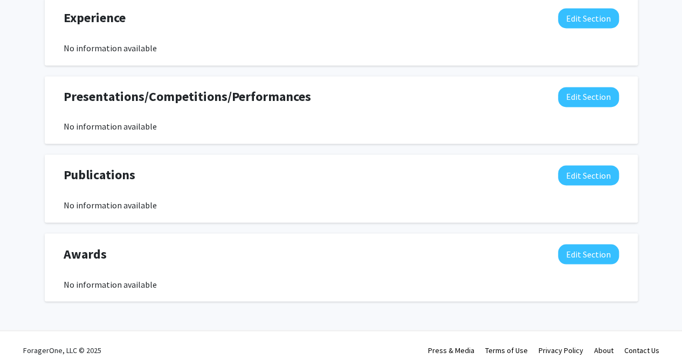
scroll to position [801, 0]
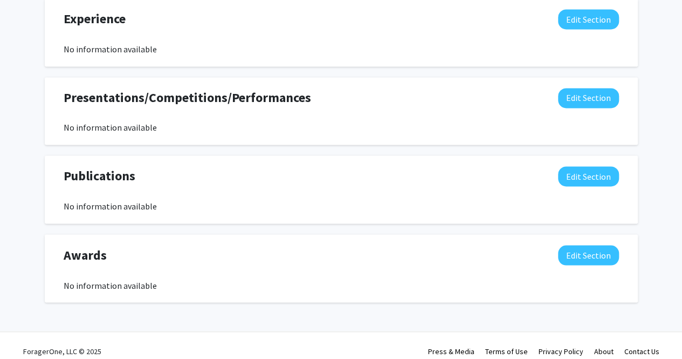
click at [96, 245] on span "Awards" at bounding box center [85, 254] width 43 height 19
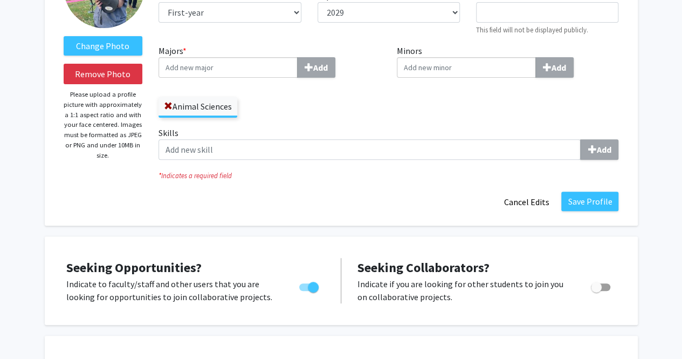
scroll to position [0, 0]
